Goal: Book appointment/travel/reservation

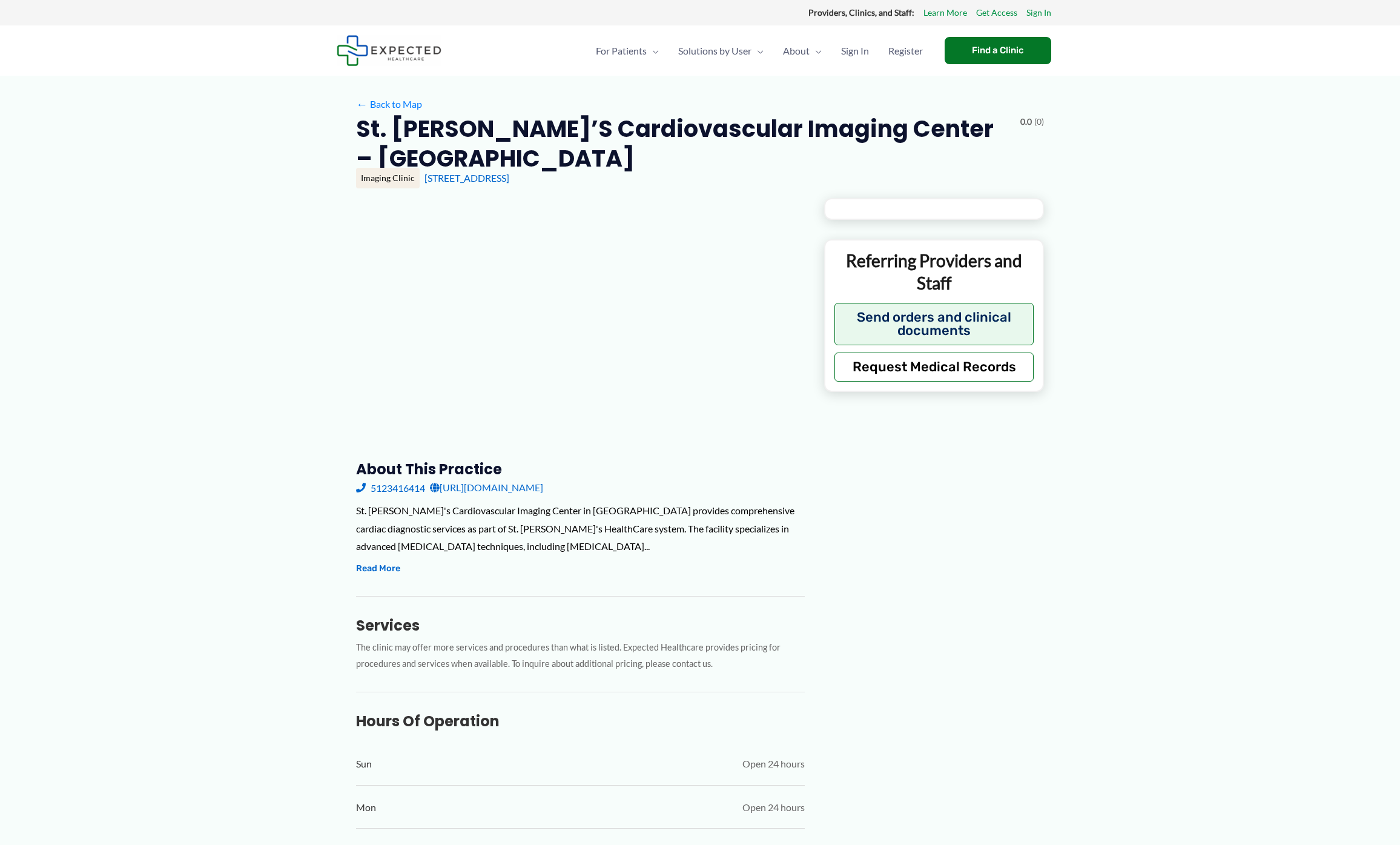
type input "**********"
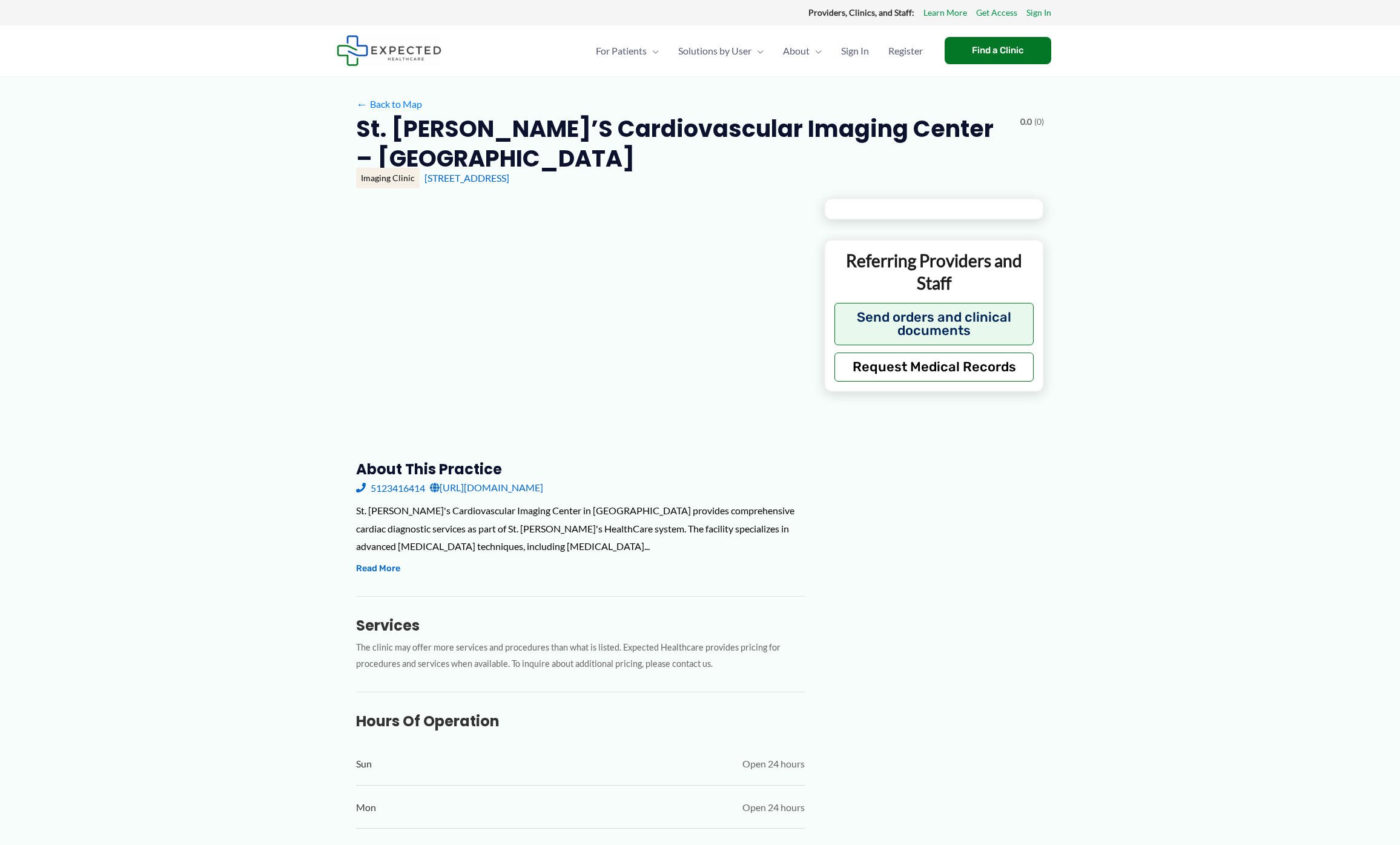
type input "**********"
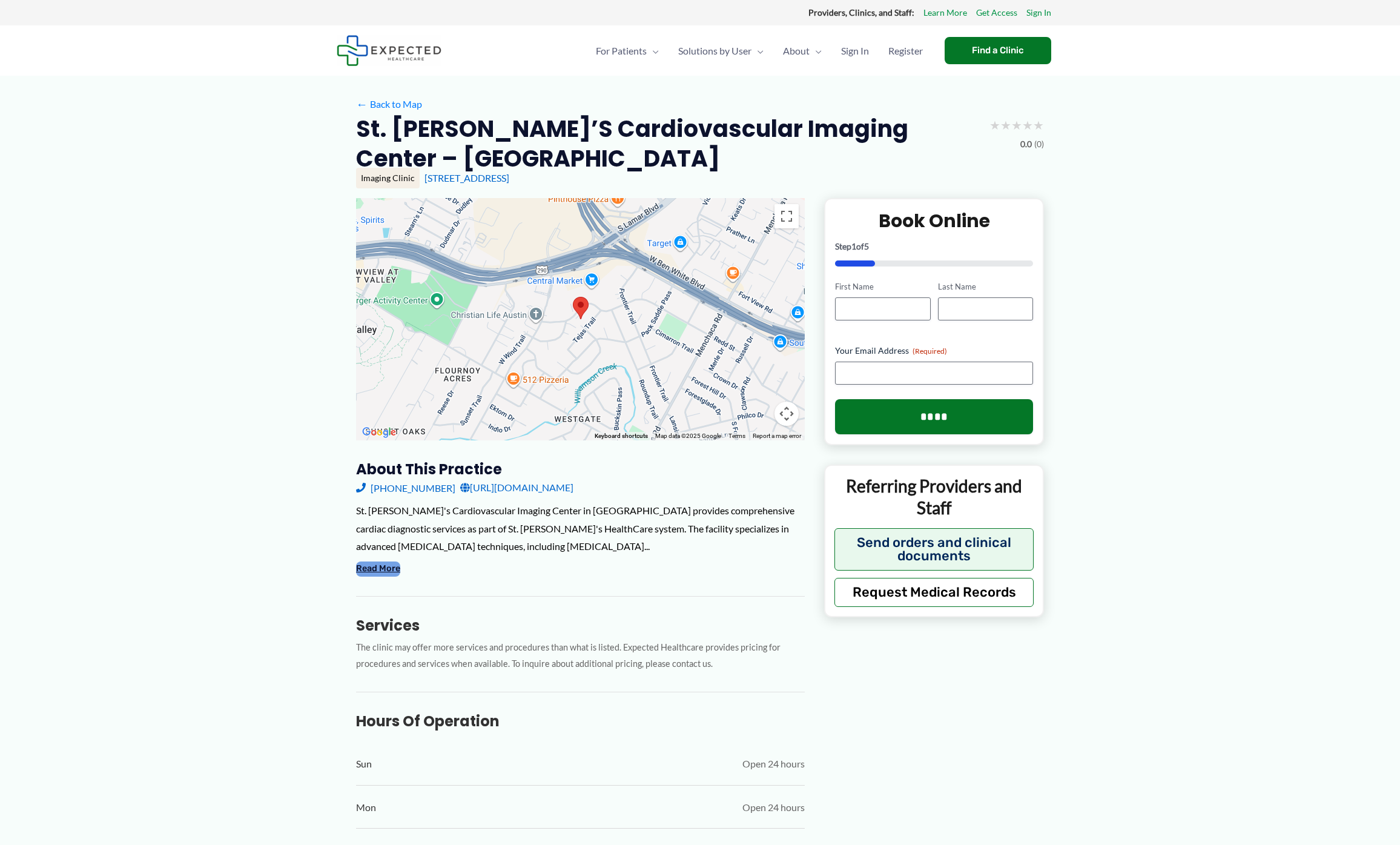
click at [388, 562] on button "Read More" at bounding box center [378, 568] width 44 height 14
